Goal: Task Accomplishment & Management: Manage account settings

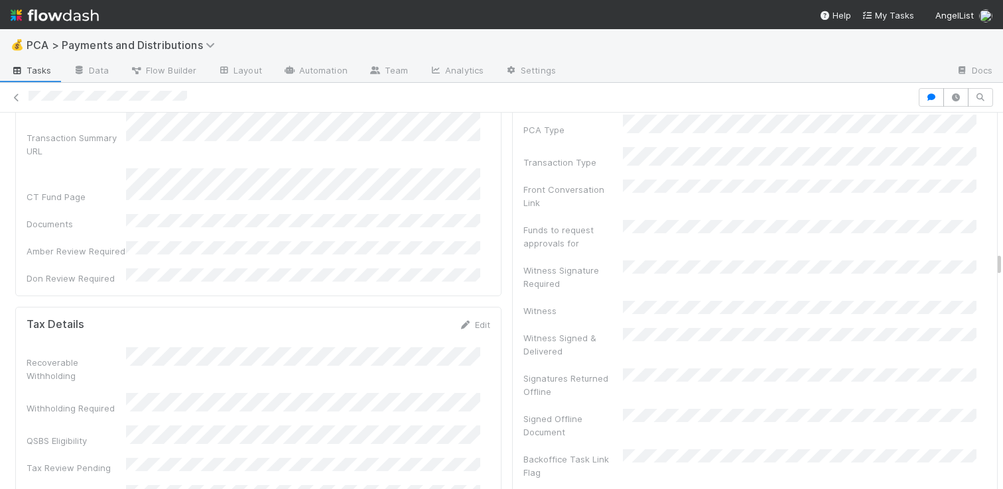
scroll to position [3917, 0]
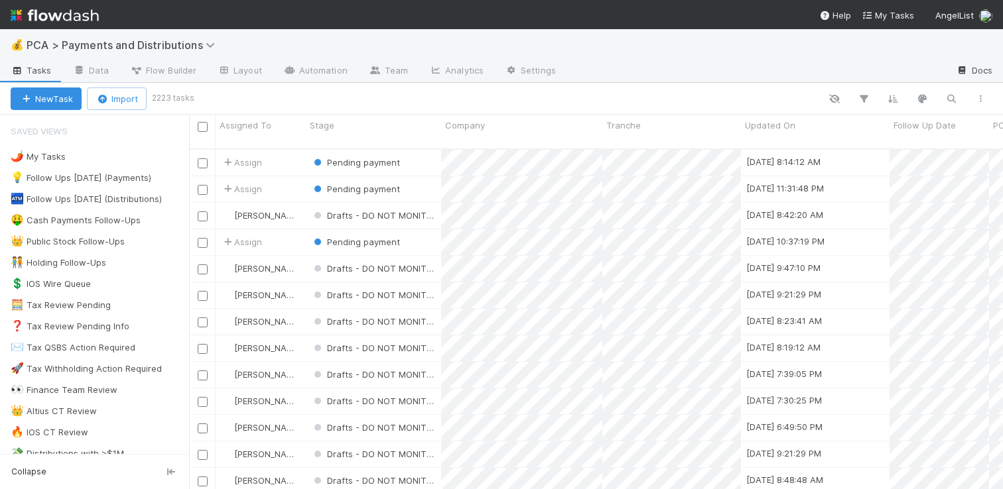
scroll to position [341, 804]
click at [954, 98] on icon "button" at bounding box center [950, 99] width 13 height 12
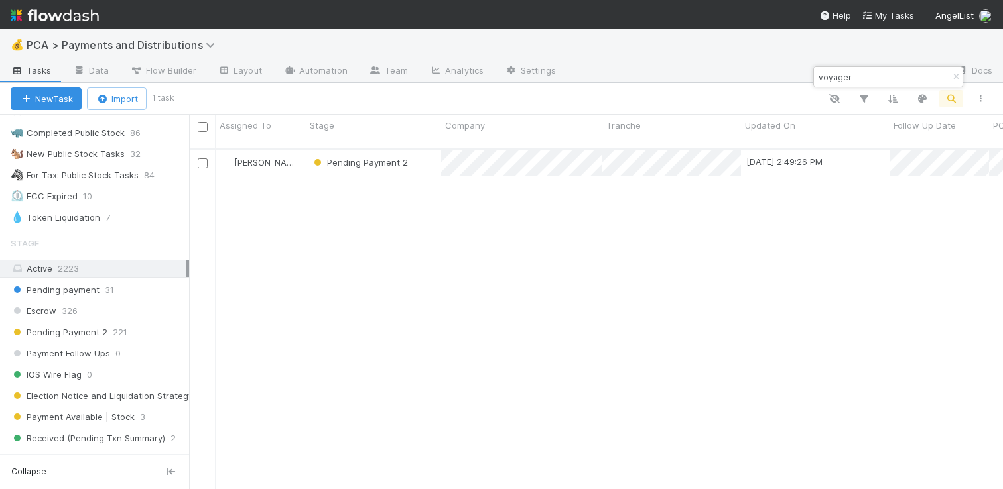
scroll to position [1029, 0]
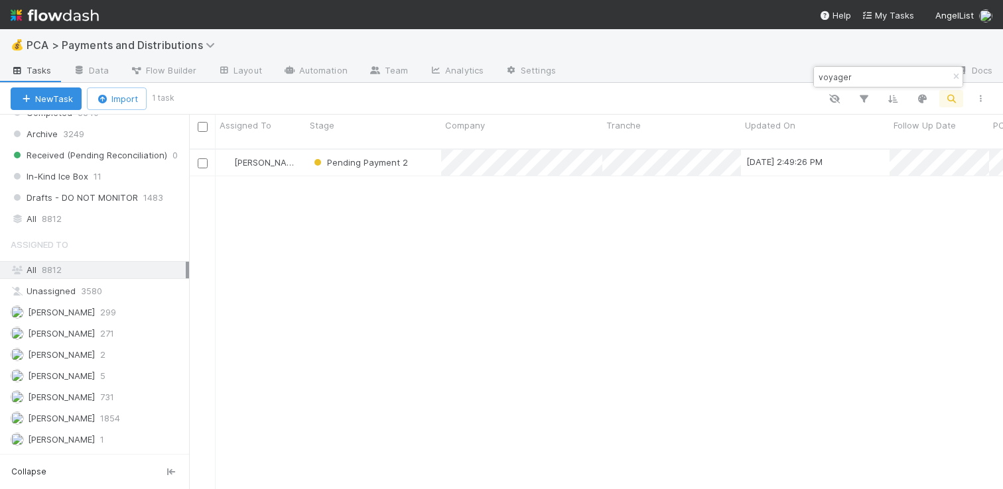
type input "voyager"
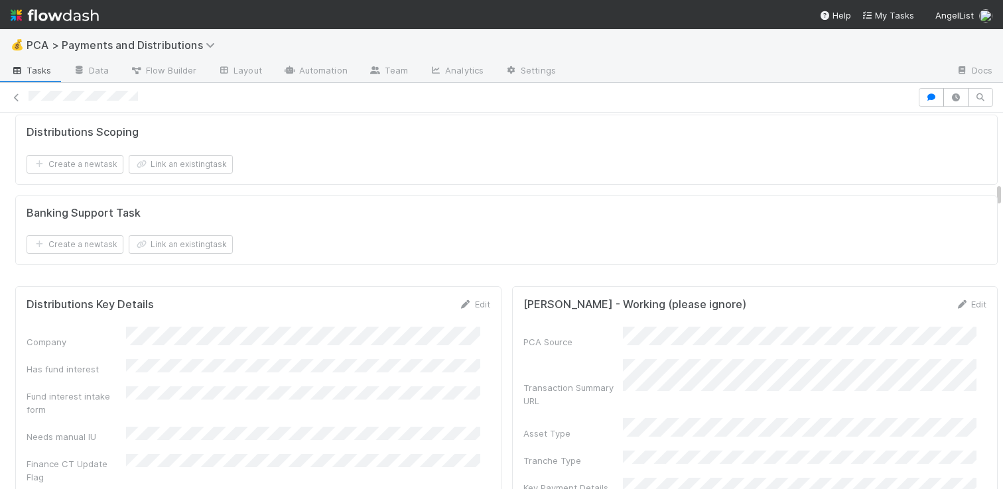
scroll to position [2024, 0]
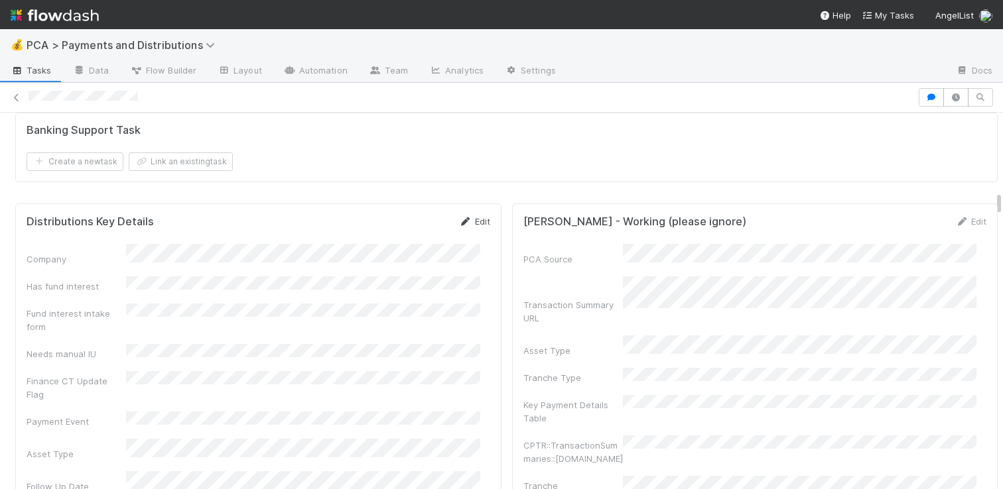
click at [469, 216] on link "Edit" at bounding box center [474, 221] width 31 height 11
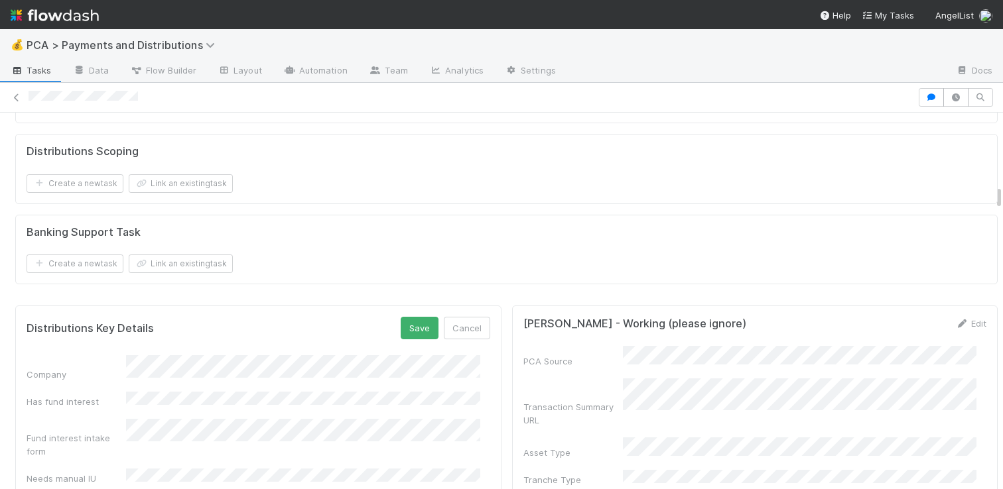
scroll to position [1908, 0]
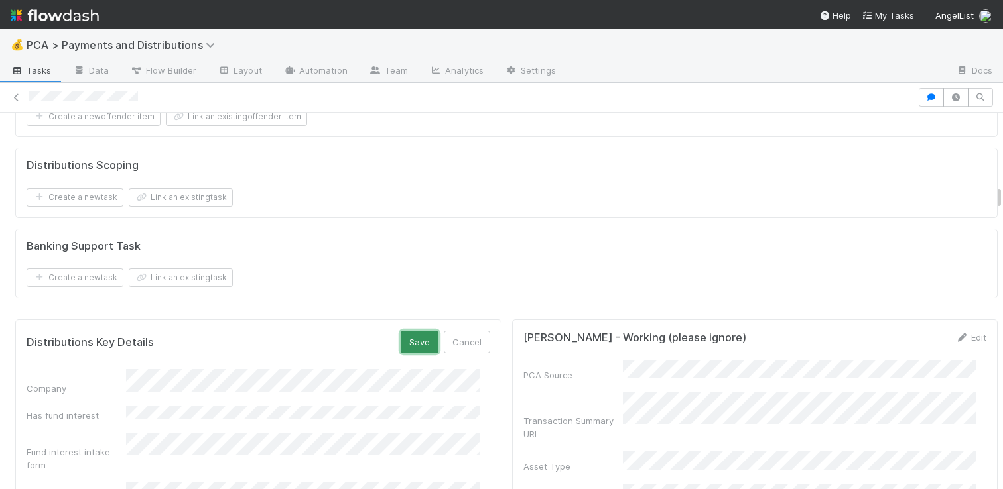
click at [420, 331] on button "Save" at bounding box center [420, 342] width 38 height 23
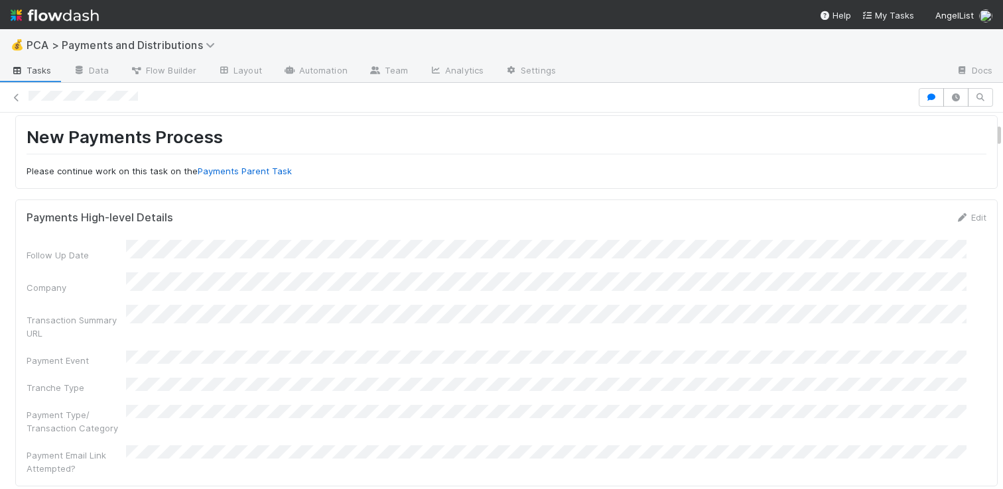
scroll to position [27, 0]
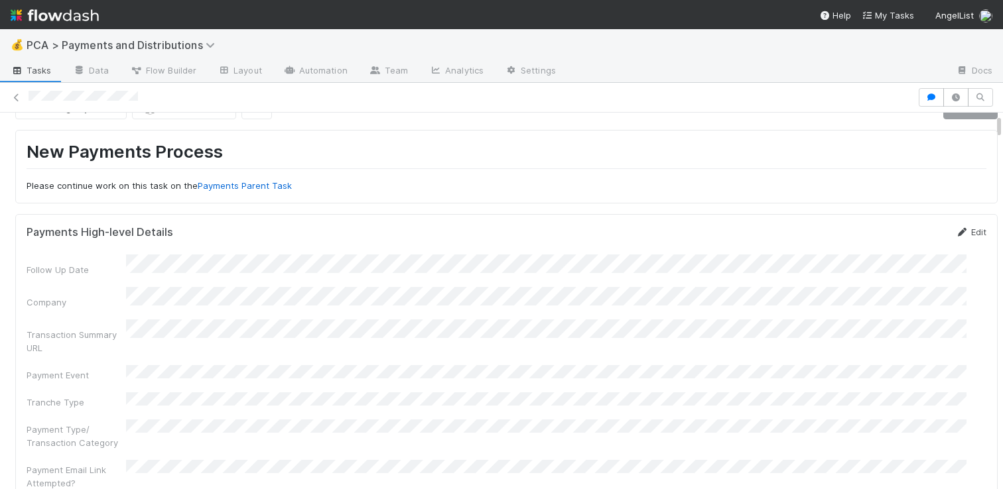
click at [955, 231] on link "Edit" at bounding box center [970, 232] width 31 height 11
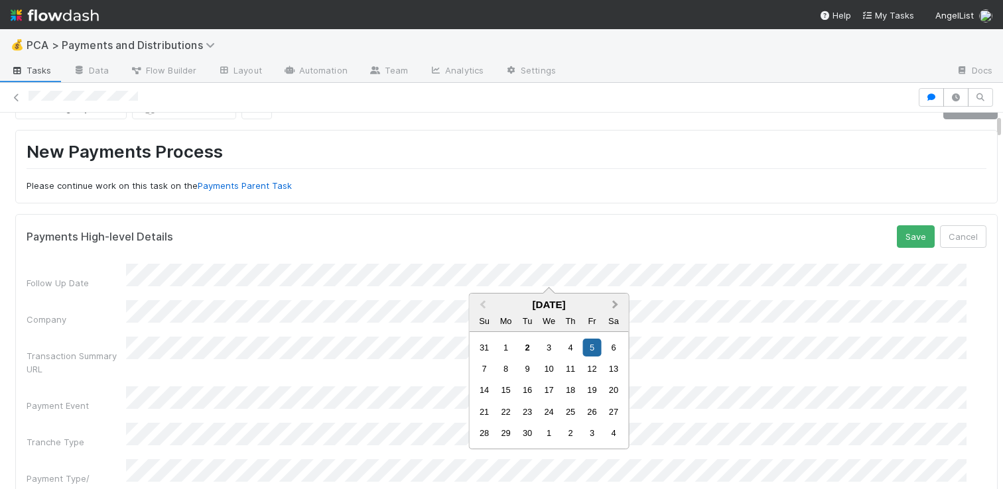
click at [615, 304] on span "Next Month" at bounding box center [615, 305] width 0 height 15
click at [507, 434] on div "24" at bounding box center [506, 433] width 18 height 18
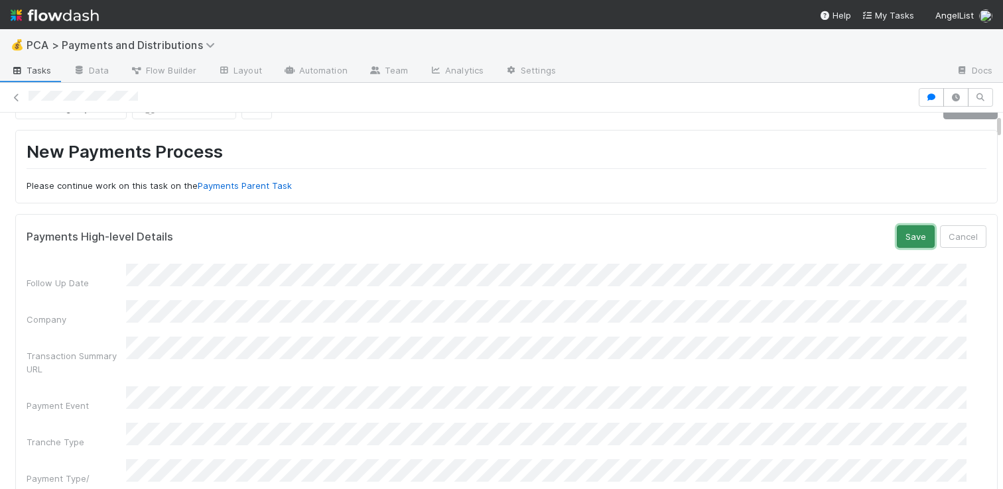
click at [897, 234] on button "Save" at bounding box center [916, 236] width 38 height 23
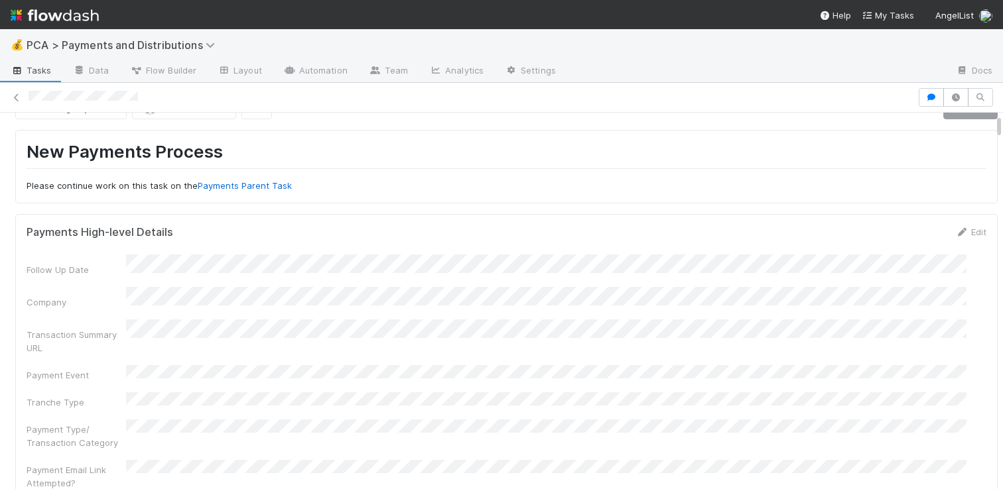
scroll to position [0, 0]
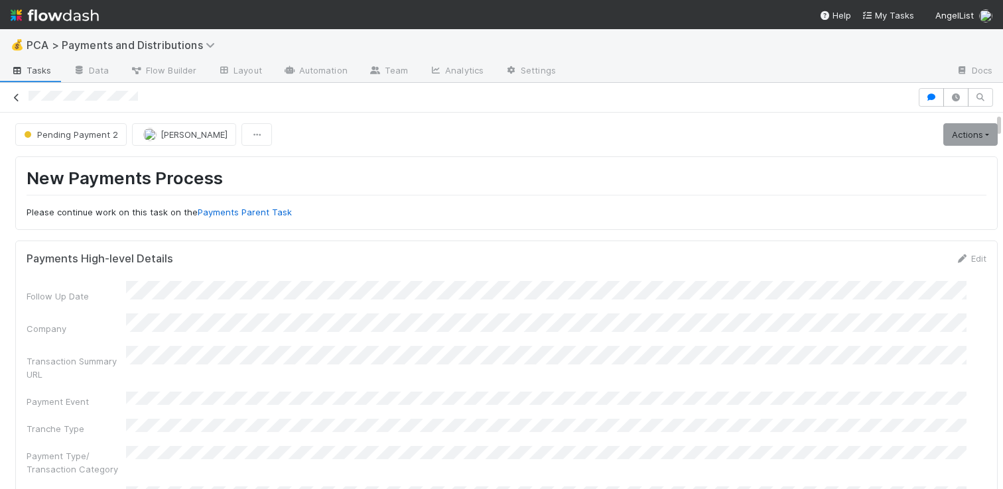
click at [19, 98] on icon at bounding box center [16, 98] width 13 height 9
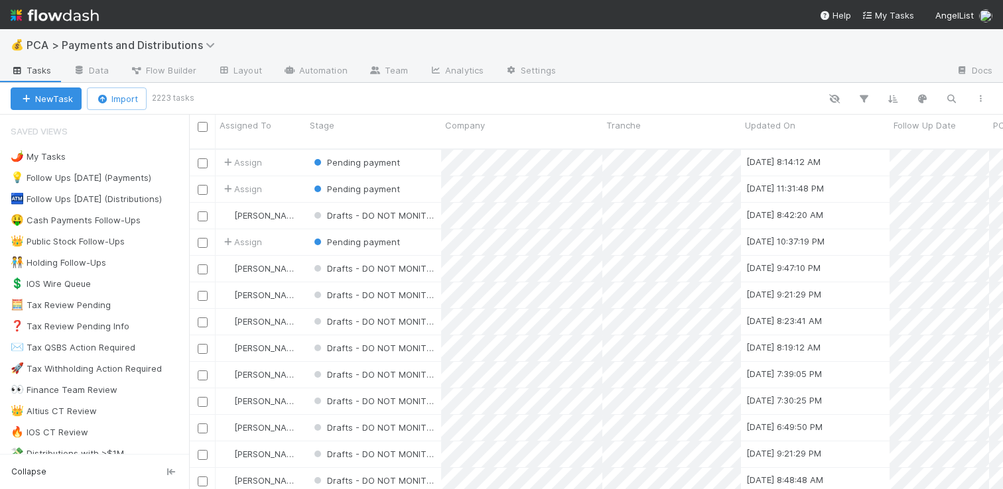
scroll to position [341, 804]
click at [87, 240] on div "👑 Public Stock Follow-Ups" at bounding box center [68, 241] width 114 height 17
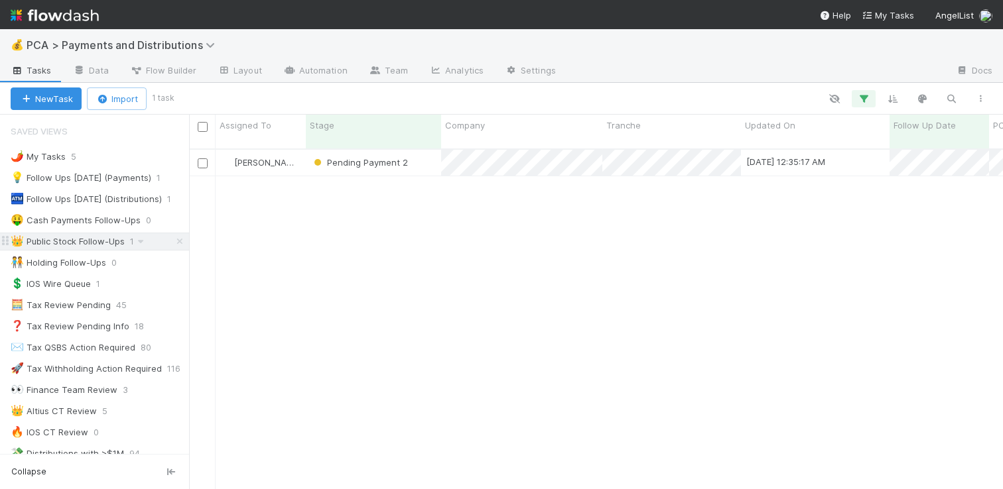
scroll to position [341, 804]
click at [588, 149] on div at bounding box center [501, 244] width 1003 height 489
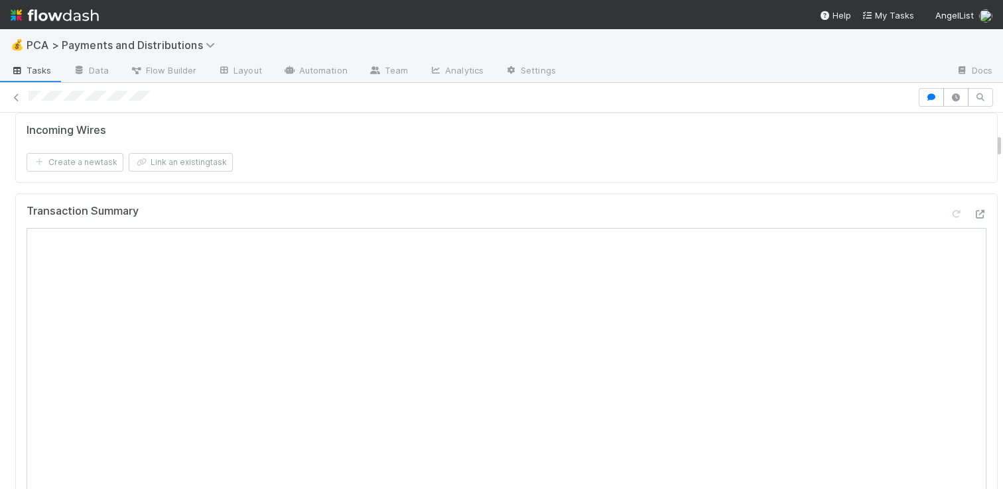
scroll to position [375, 0]
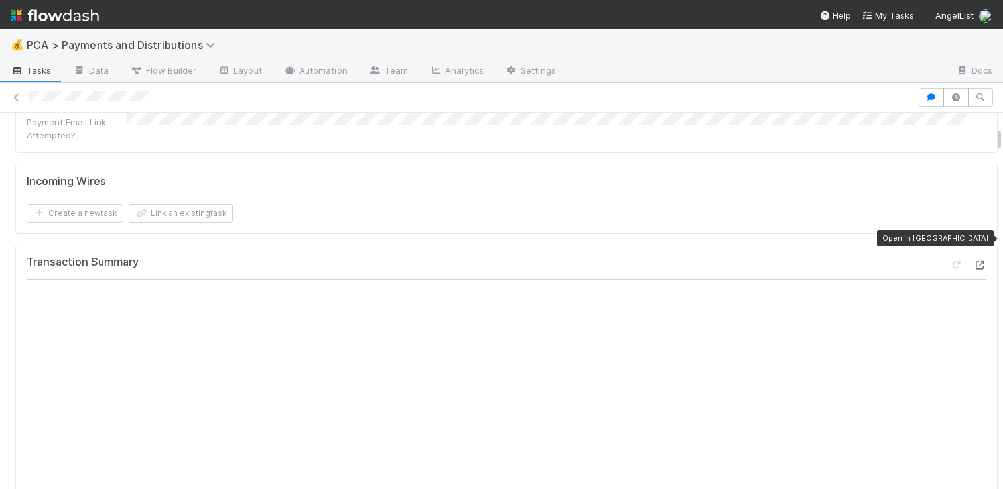
click at [973, 261] on icon at bounding box center [979, 265] width 13 height 9
